Goal: Check status: Check status

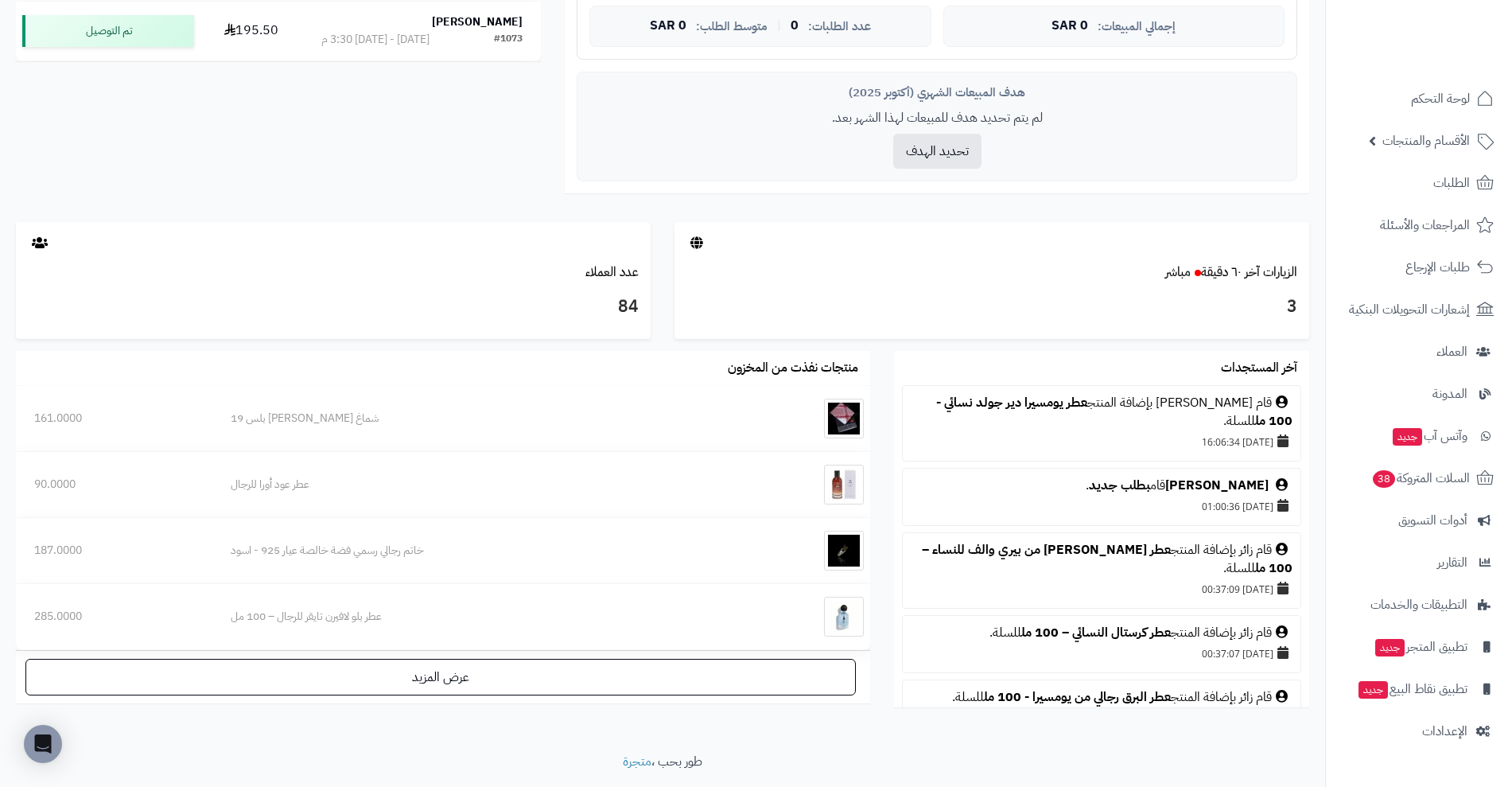
scroll to position [709, 0]
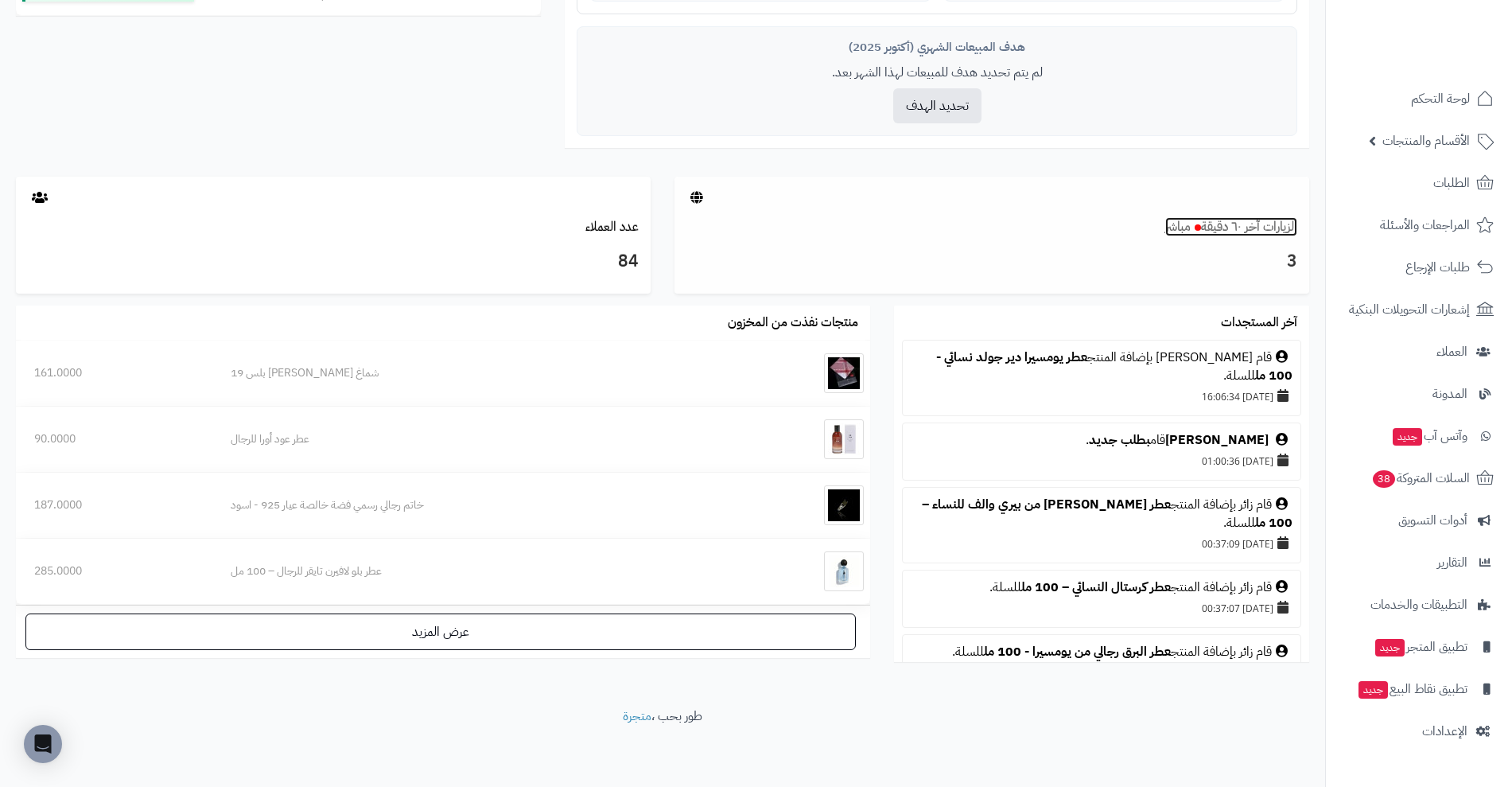
click at [1229, 229] on link "الزيارات آخر ٦٠ دقيقة مباشر" at bounding box center [1231, 227] width 132 height 19
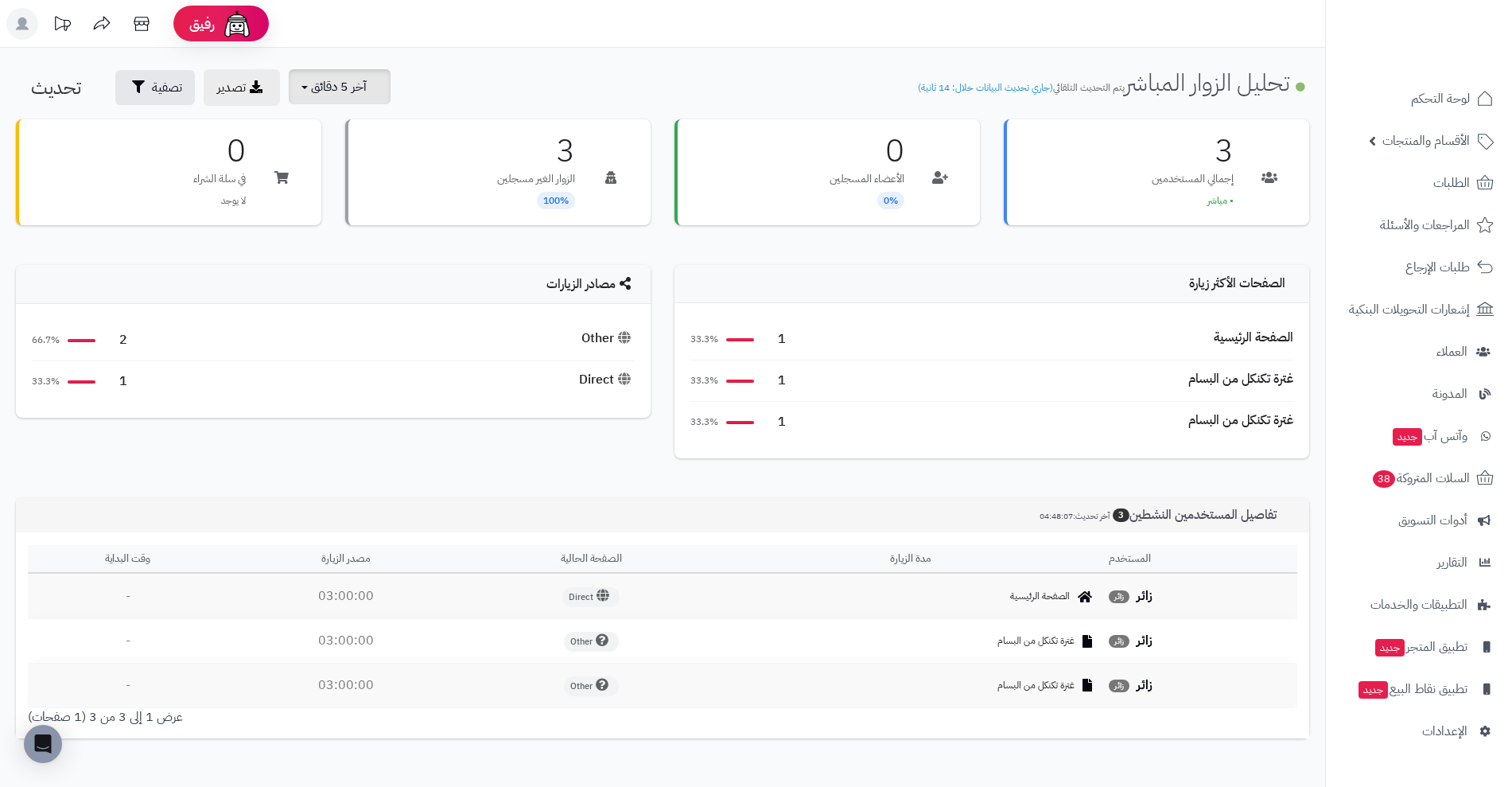
drag, startPoint x: 323, startPoint y: 89, endPoint x: 338, endPoint y: 88, distance: 15.0
click at [331, 89] on span "آخر 5 دقائق" at bounding box center [339, 87] width 56 height 19
click at [400, 176] on link "آخر 30 دقيقة" at bounding box center [350, 188] width 127 height 31
